Goal: Task Accomplishment & Management: Complete application form

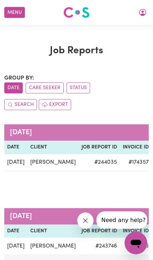
scroll to position [0, 161]
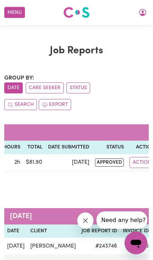
click at [15, 16] on button "Menu" at bounding box center [14, 12] width 21 height 11
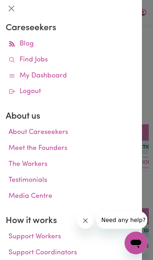
click at [37, 76] on link "My Dashboard" at bounding box center [71, 76] width 130 height 16
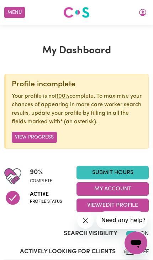
click at [98, 172] on link "Submit Hours" at bounding box center [112, 172] width 72 height 13
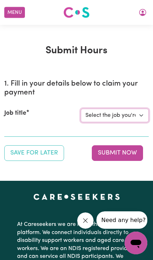
click at [135, 114] on select "Select the job you're submitting hours for... [[PERSON_NAME] Vitality Club] [DE…" at bounding box center [115, 115] width 68 height 13
select select "15167"
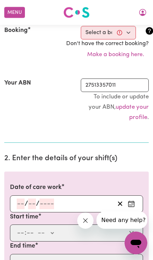
scroll to position [155, 0]
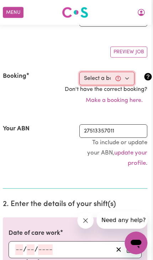
click at [124, 78] on select "Select a booking... [DATE] 8:45am to 11:00am (ONE-OFF)" at bounding box center [106, 78] width 55 height 13
select select "367987"
type input "[DATE]"
type input "3"
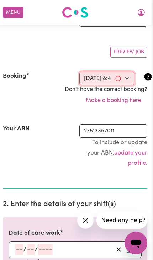
type input "10"
type input "2025"
type input "08:45"
type input "8"
type input "45"
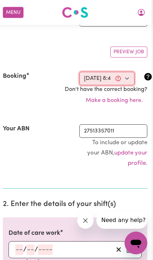
select select "am"
type input "11:00"
type input "11"
type input "0"
select select "am"
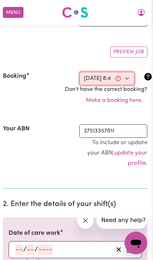
select select "50-Weekday"
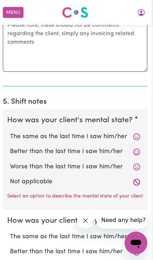
click at [46, 177] on label "Not applicable" at bounding box center [75, 181] width 130 height 9
click at [10, 177] on input "Not applicable" at bounding box center [10, 177] width 0 height 0
radio input "true"
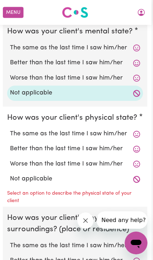
scroll to position [693, 4]
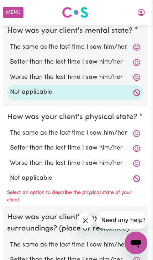
click at [34, 174] on label "Not applicable" at bounding box center [75, 178] width 130 height 9
click at [10, 173] on input "Not applicable" at bounding box center [10, 173] width 0 height 0
radio input "true"
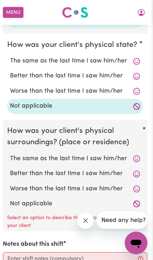
scroll to position [781, 4]
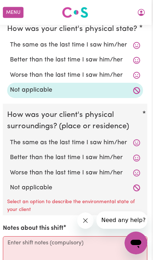
click at [36, 183] on label "Not applicable" at bounding box center [75, 187] width 130 height 9
click at [10, 183] on input "Not applicable" at bounding box center [10, 183] width 0 height 0
radio input "true"
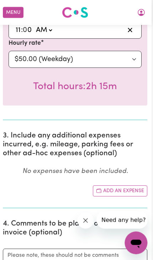
scroll to position [374, 4]
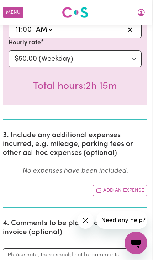
click at [124, 185] on button "Add an expense" at bounding box center [120, 190] width 54 height 11
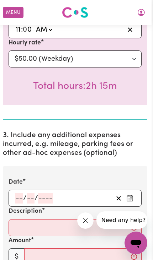
click at [130, 195] on icon "Enter the date of expense" at bounding box center [129, 198] width 7 height 7
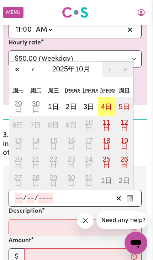
click at [84, 103] on abbr "3日" at bounding box center [88, 107] width 11 height 8
type input "[DATE]"
type input "3"
type input "10"
type input "2025"
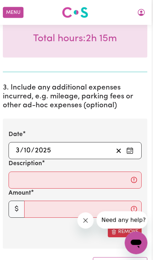
scroll to position [422, 4]
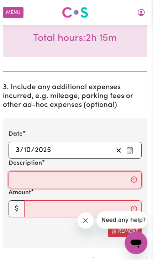
click at [68, 177] on input "Description" at bounding box center [75, 179] width 133 height 17
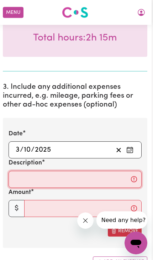
scroll to position [422, 0]
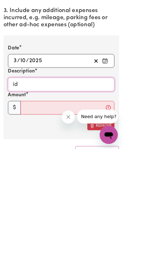
type input "i"
type input "Picked her up from ibis care to her house."
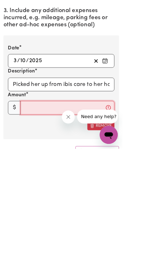
click at [48, 200] on input "Amount" at bounding box center [84, 208] width 117 height 17
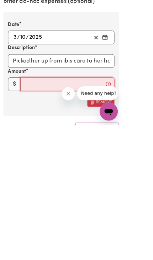
type input "7"
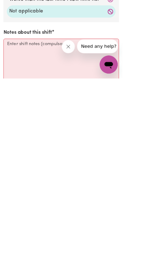
type input "6"
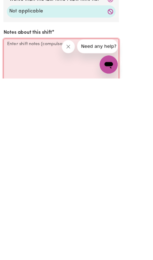
click at [24, 211] on textarea "Notes about this shift" at bounding box center [76, 237] width 144 height 53
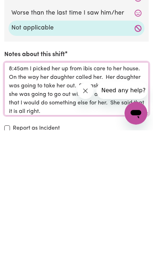
scroll to position [8, 0]
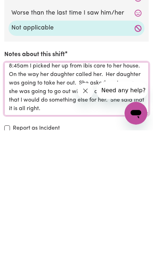
click at [66, 192] on textarea "8:45am I picked her up from ibis care to her house. On the way her daughter cal…" at bounding box center [76, 218] width 144 height 53
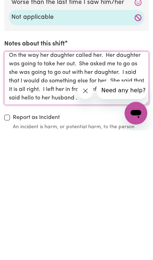
scroll to position [945, 0]
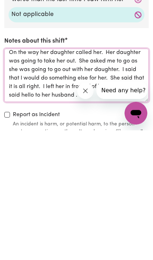
click at [15, 178] on textarea "8:45am I picked her up from ibis care to her house. On the way her daughter cal…" at bounding box center [76, 204] width 144 height 53
click at [92, 178] on textarea "8:45am I picked her up from ibis care to her house. On the way her daughter cal…" at bounding box center [76, 204] width 144 height 53
click at [104, 178] on textarea "8:45am I picked her up from ibis care to her house. On the way her daughter cal…" at bounding box center [76, 204] width 144 height 53
click at [86, 178] on textarea "8:45am I picked her up from ibis care to her house. On the way her daughter cal…" at bounding box center [76, 204] width 144 height 53
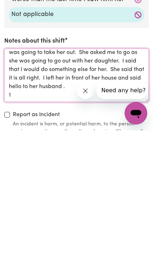
scroll to position [16, 0]
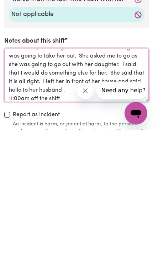
type textarea "8:45am I picked her up from ibis care to her house. On the way her daughter cal…"
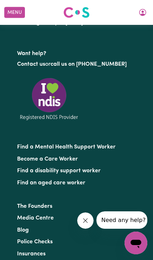
scroll to position [0, 0]
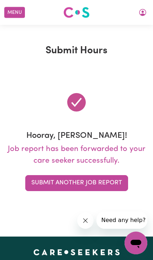
click at [10, 11] on button "Menu" at bounding box center [14, 12] width 21 height 11
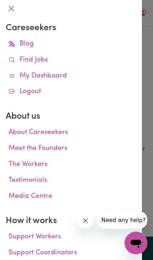
click at [150, 98] on div at bounding box center [76, 130] width 153 height 260
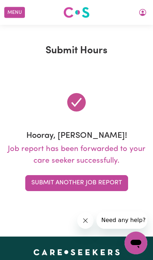
click at [103, 184] on button "Submit Another Job Report" at bounding box center [76, 183] width 103 height 16
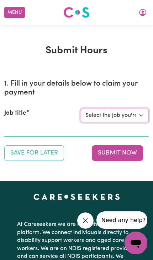
click at [138, 114] on select "Select the job you're submitting hours for... [[PERSON_NAME] Vitality Club] [DE…" at bounding box center [115, 115] width 68 height 13
select select "14225"
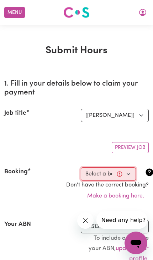
click at [130, 173] on select "Select a booking... [DATE] 11:00am to 12:00pm (RECURRING) [DATE] 11:00am to 12:…" at bounding box center [108, 173] width 55 height 13
select select "356521"
type input "[DATE]"
type input "3"
type input "10"
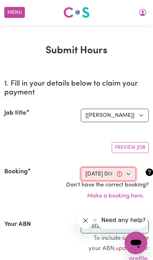
type input "2025"
type input "13:00"
type input "1"
type input "0"
select select "pm"
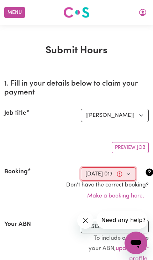
type input "14:00"
type input "2"
type input "0"
select select "pm"
select select "50-Weekday"
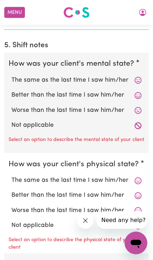
scroll to position [668, 0]
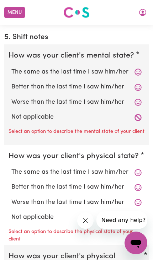
click at [113, 82] on label "Better than the last time I saw him/her" at bounding box center [76, 86] width 130 height 9
click at [11, 82] on input "Better than the last time I saw him/her" at bounding box center [11, 82] width 0 height 0
radio input "true"
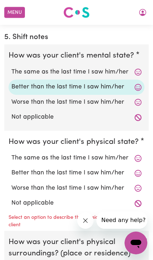
click at [113, 168] on label "Better than the last time I saw him/her" at bounding box center [76, 172] width 130 height 9
click at [11, 168] on input "Better than the last time I saw him/her" at bounding box center [11, 168] width 0 height 0
radio input "true"
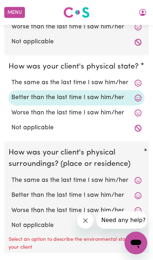
click at [111, 191] on label "Better than the last time I saw him/her" at bounding box center [76, 195] width 130 height 9
click at [11, 190] on input "Better than the last time I saw him/her" at bounding box center [11, 190] width 0 height 0
radio input "true"
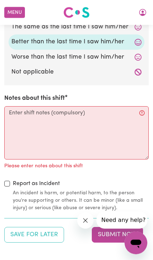
scroll to position [916, 0]
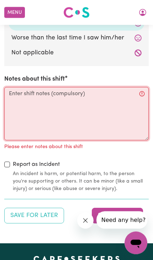
click at [18, 88] on textarea "Notes about this shift" at bounding box center [76, 113] width 144 height 53
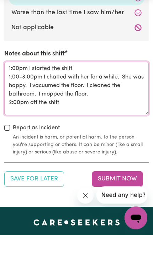
type textarea "1:00pm I started the shift 1:00-3:00pm I chatted with her for a while. She was …"
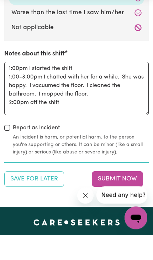
scroll to position [941, 0]
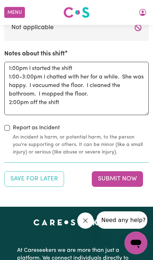
click at [124, 174] on button "Submit Now" at bounding box center [117, 179] width 51 height 16
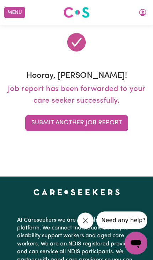
scroll to position [0, 0]
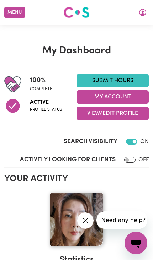
click at [121, 97] on button "My Account" at bounding box center [112, 96] width 72 height 13
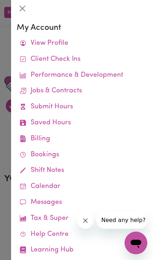
click at [0, 0] on link "Job Reports" at bounding box center [0, 0] width 0 height 0
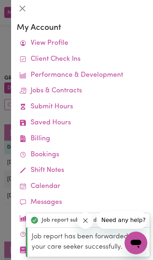
click at [0, 0] on link "Job Reports" at bounding box center [0, 0] width 0 height 0
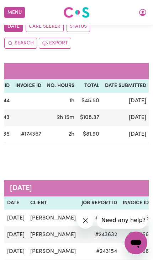
scroll to position [62, 0]
